Goal: Task Accomplishment & Management: Use online tool/utility

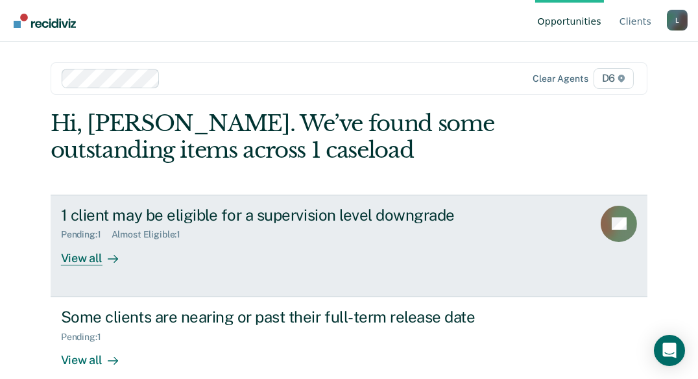
click at [84, 258] on div "View all" at bounding box center [97, 252] width 73 height 25
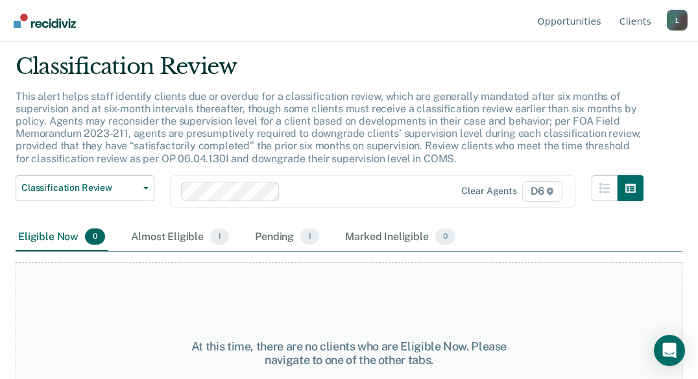
scroll to position [65, 0]
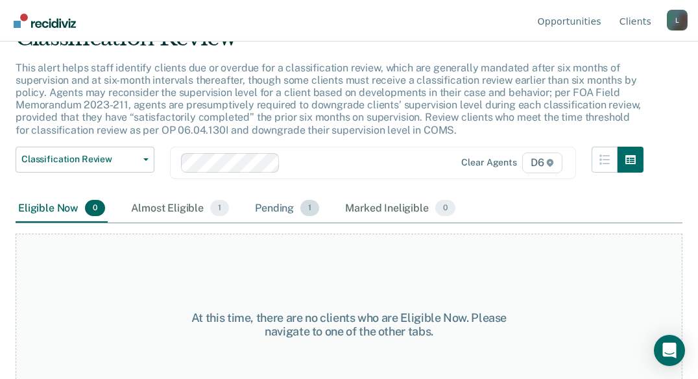
click at [285, 204] on div "Pending 1" at bounding box center [286, 209] width 69 height 29
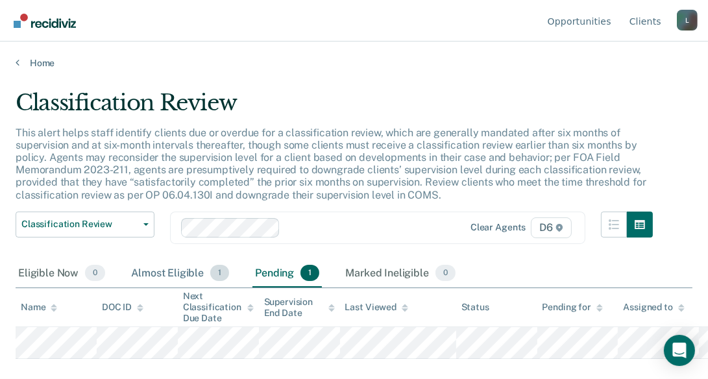
click at [189, 275] on div "Almost Eligible 1" at bounding box center [179, 274] width 103 height 29
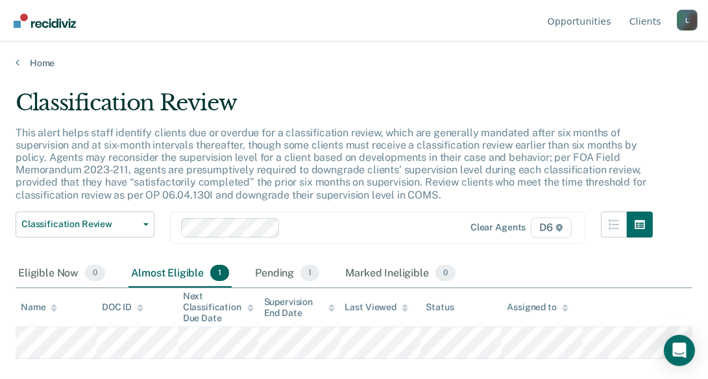
click at [30, 55] on div "Home" at bounding box center [354, 55] width 708 height 27
click at [36, 58] on link "Home" at bounding box center [354, 63] width 677 height 12
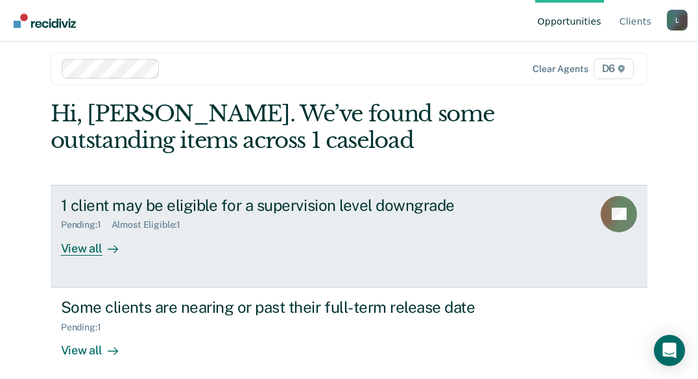
scroll to position [18, 0]
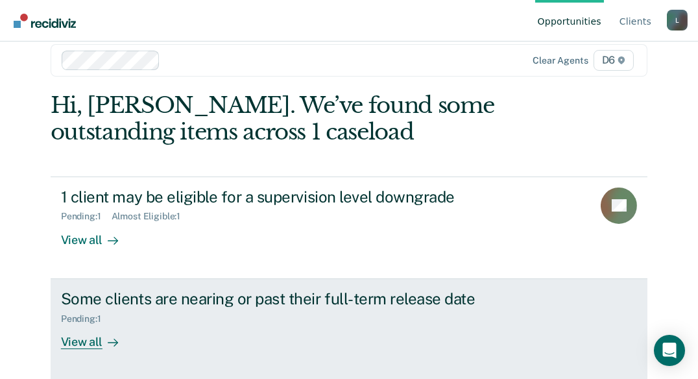
click at [84, 343] on div "View all" at bounding box center [97, 336] width 73 height 25
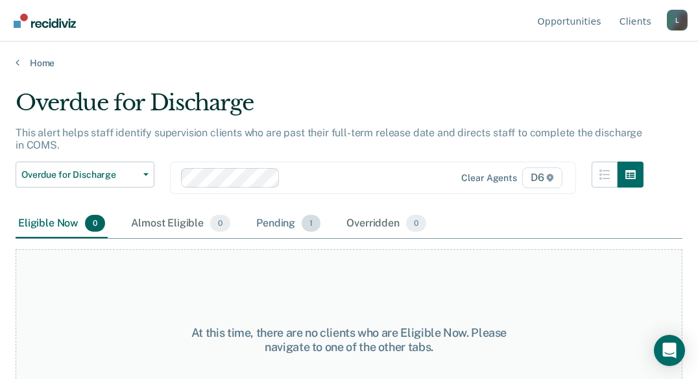
click at [273, 219] on div "Pending 1" at bounding box center [288, 224] width 69 height 29
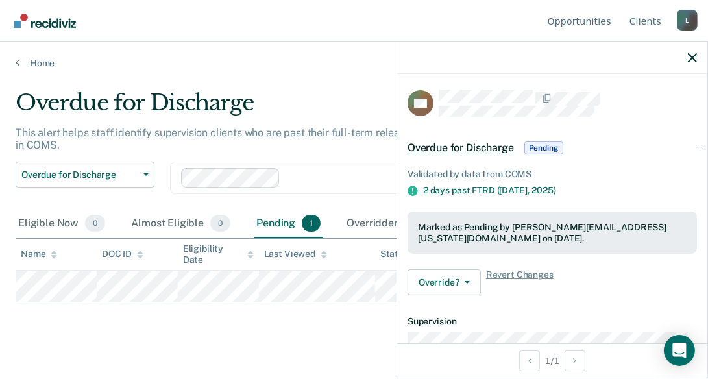
click at [543, 145] on span "Pending" at bounding box center [543, 147] width 39 height 13
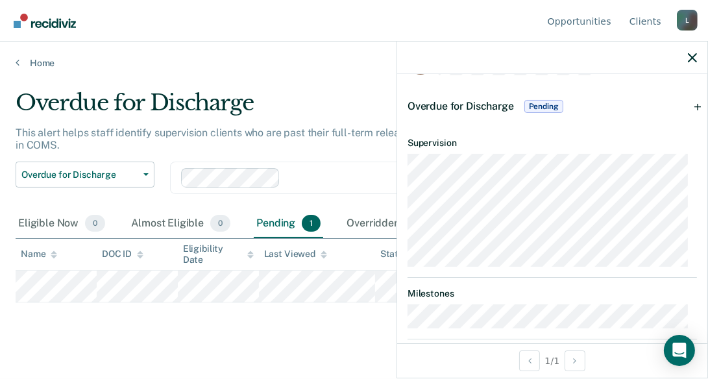
scroll to position [61, 0]
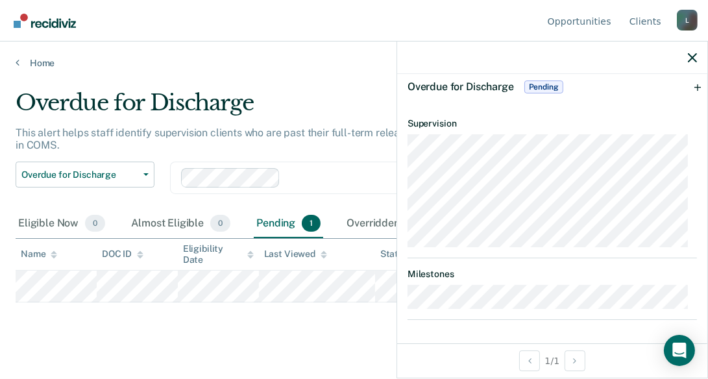
click at [539, 85] on span "Pending" at bounding box center [543, 86] width 39 height 13
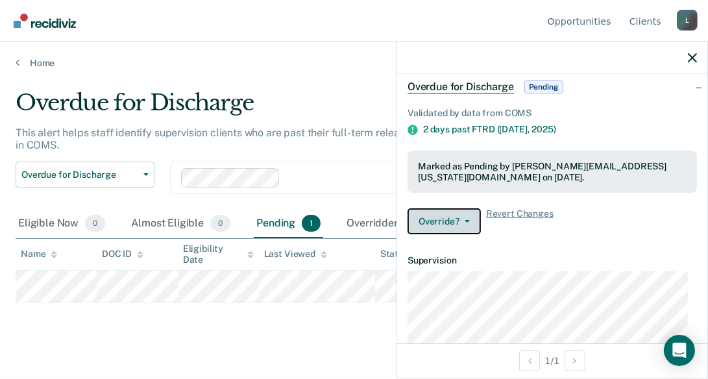
click at [445, 221] on button "Override?" at bounding box center [443, 221] width 73 height 26
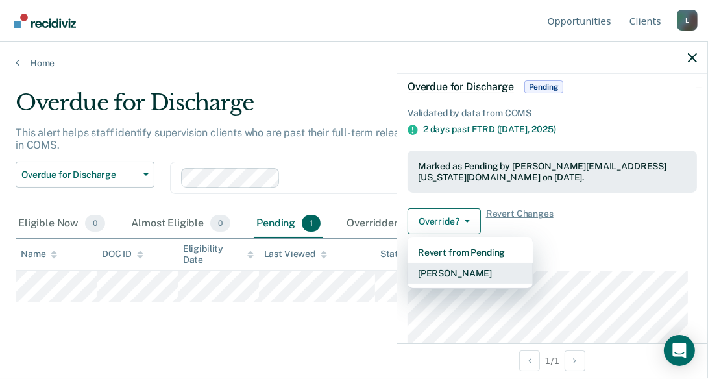
click at [451, 271] on button "[PERSON_NAME]" at bounding box center [469, 273] width 125 height 21
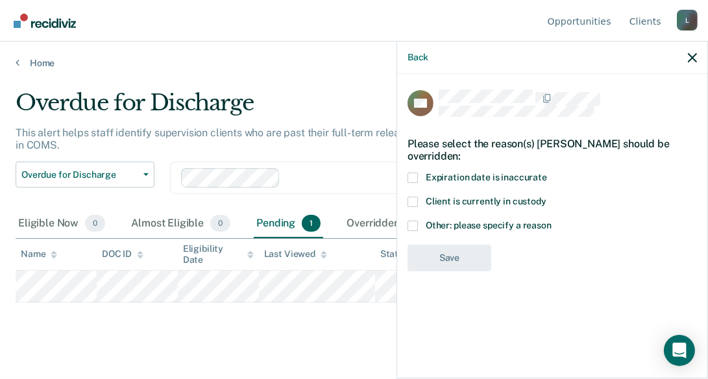
click at [413, 227] on span at bounding box center [412, 226] width 10 height 10
click at [552, 221] on input "Other: please specify a reason" at bounding box center [552, 221] width 0 height 0
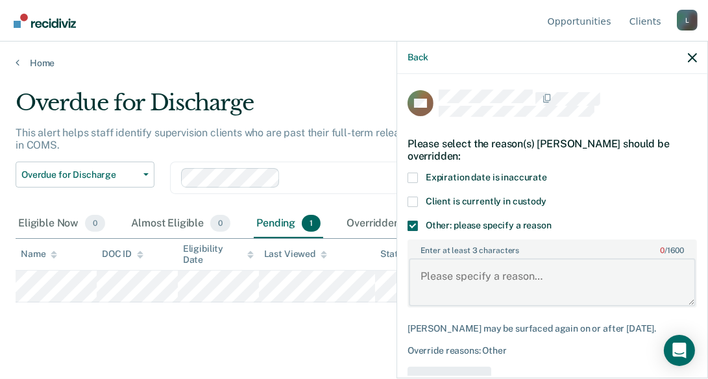
click at [448, 273] on textarea "Enter at least 3 characters 0 / 1600" at bounding box center [552, 282] width 287 height 48
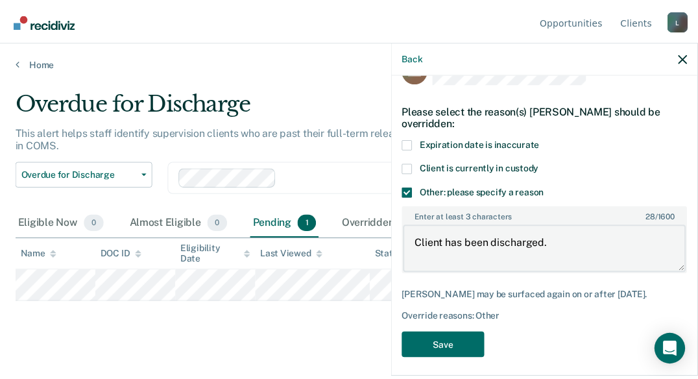
scroll to position [49, 0]
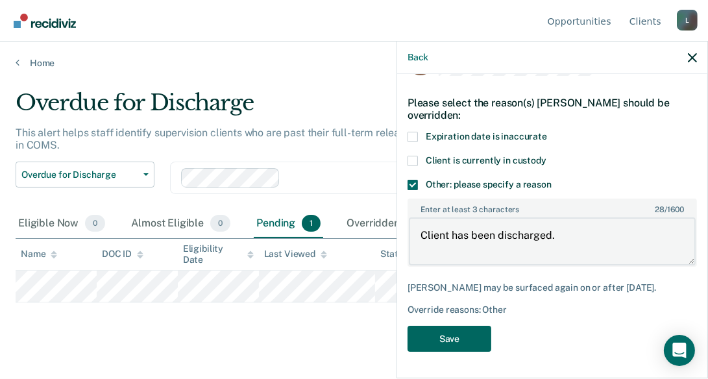
type textarea "Client has been discharged."
click at [470, 337] on button "Save" at bounding box center [449, 339] width 84 height 27
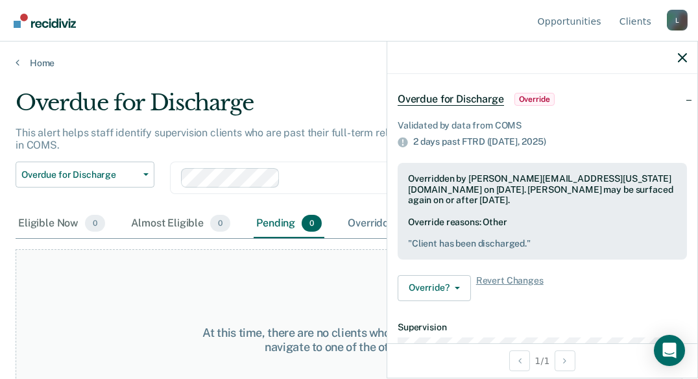
scroll to position [51, 0]
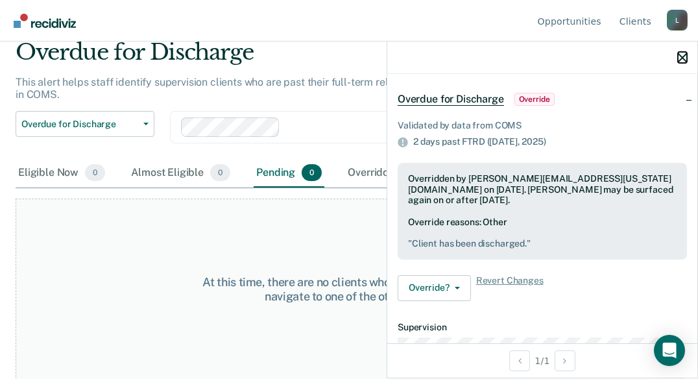
click at [682, 60] on icon "button" at bounding box center [682, 57] width 9 height 9
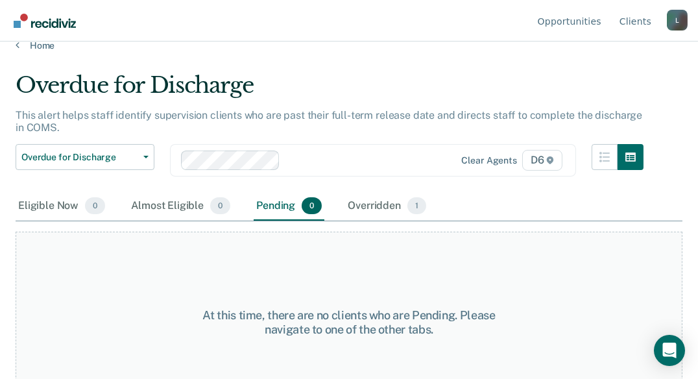
scroll to position [0, 0]
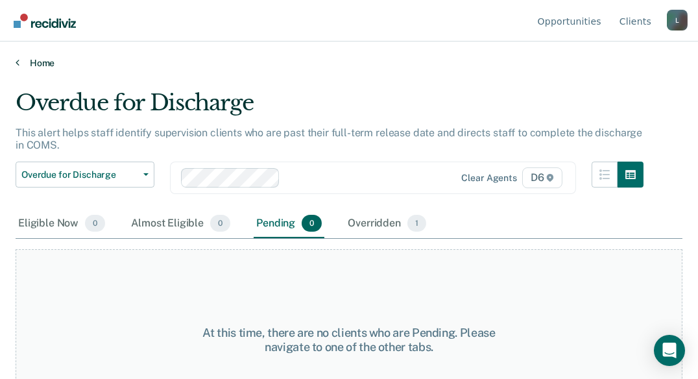
click at [37, 63] on link "Home" at bounding box center [349, 63] width 667 height 12
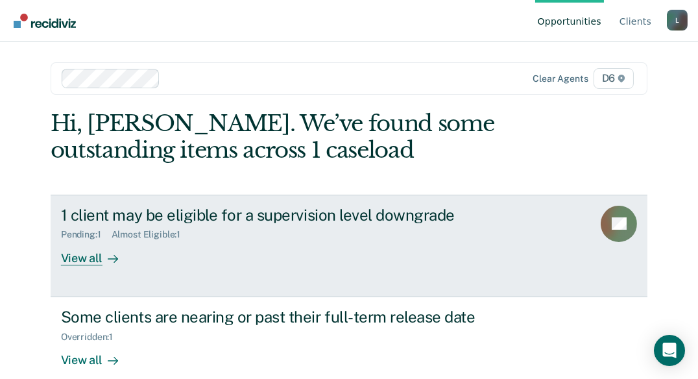
scroll to position [18, 0]
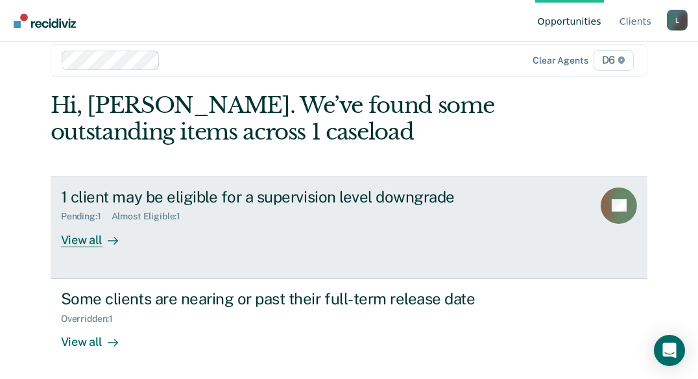
click at [84, 237] on div "View all" at bounding box center [97, 234] width 73 height 25
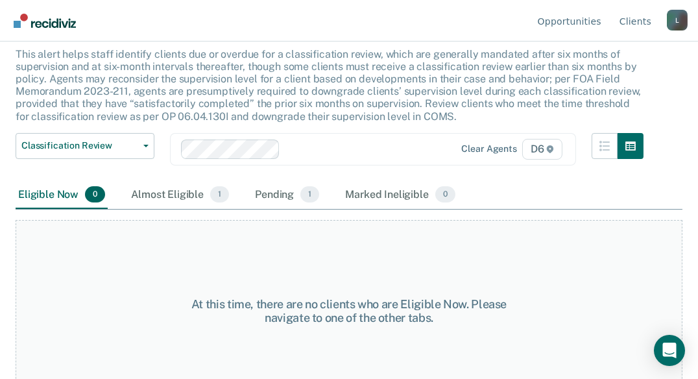
scroll to position [100, 0]
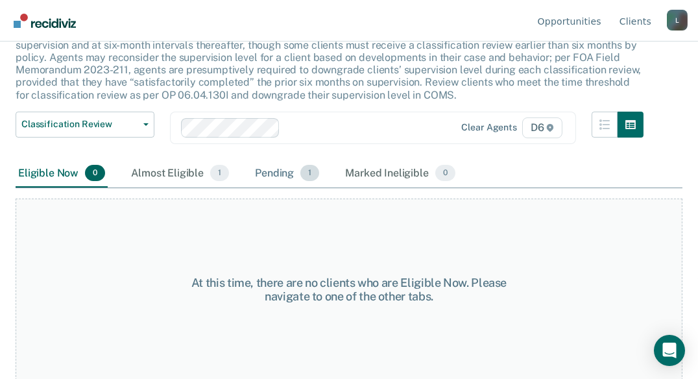
click at [255, 171] on div "Pending 1" at bounding box center [286, 174] width 69 height 29
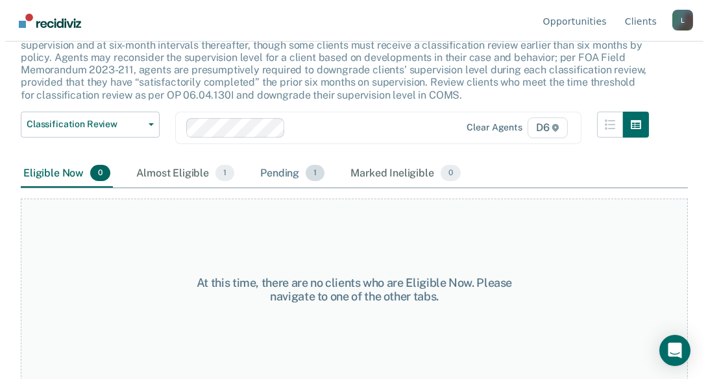
scroll to position [0, 0]
